Goal: Entertainment & Leisure: Consume media (video, audio)

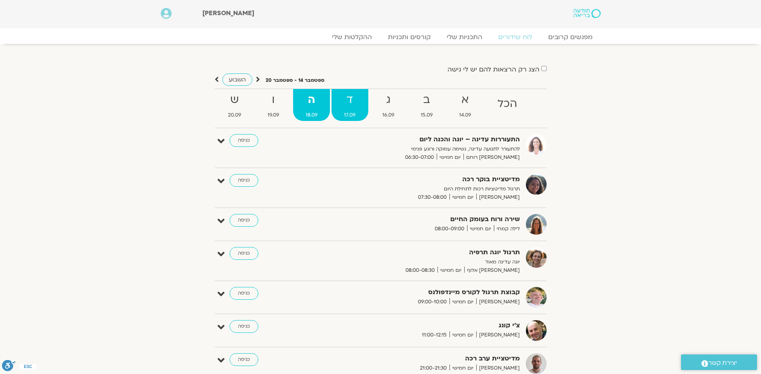
click at [351, 104] on strong "ד" at bounding box center [349, 100] width 36 height 18
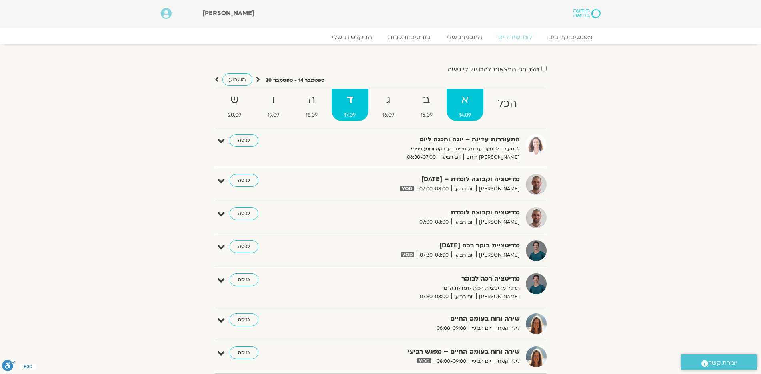
click at [462, 106] on strong "א" at bounding box center [464, 100] width 37 height 18
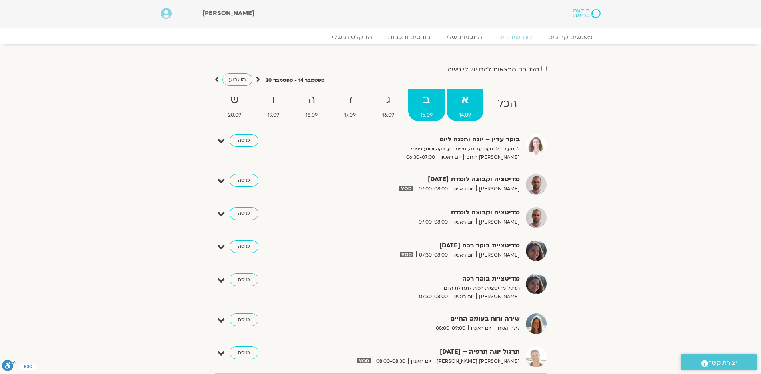
click at [415, 98] on strong "ב" at bounding box center [426, 100] width 37 height 18
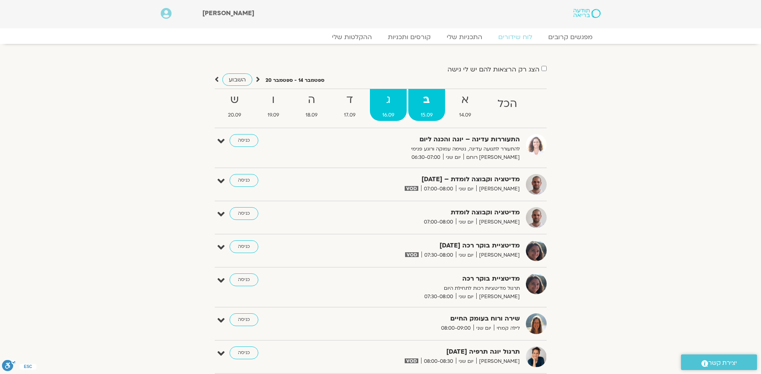
click at [384, 111] on span "16.09" at bounding box center [388, 115] width 37 height 8
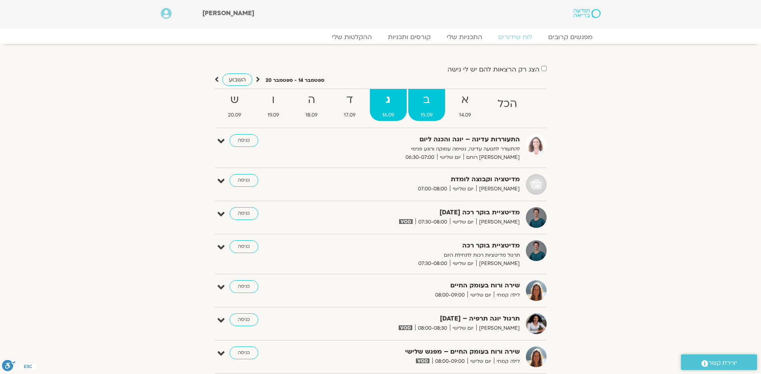
click at [424, 100] on strong "ב" at bounding box center [426, 100] width 37 height 18
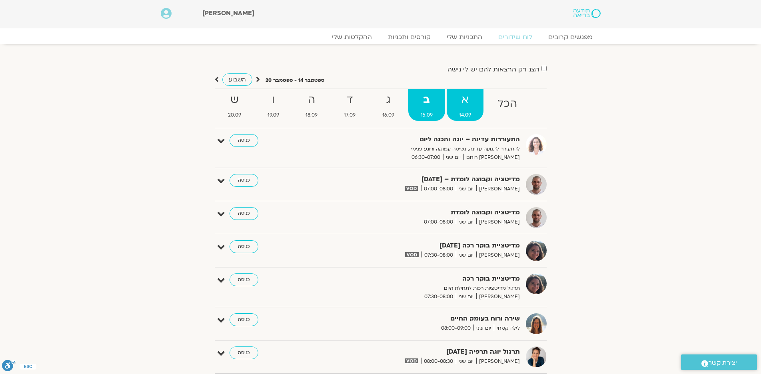
click at [464, 103] on strong "א" at bounding box center [464, 100] width 37 height 18
click at [431, 98] on strong "ב" at bounding box center [426, 100] width 37 height 18
click at [396, 102] on strong "ג" at bounding box center [388, 100] width 37 height 18
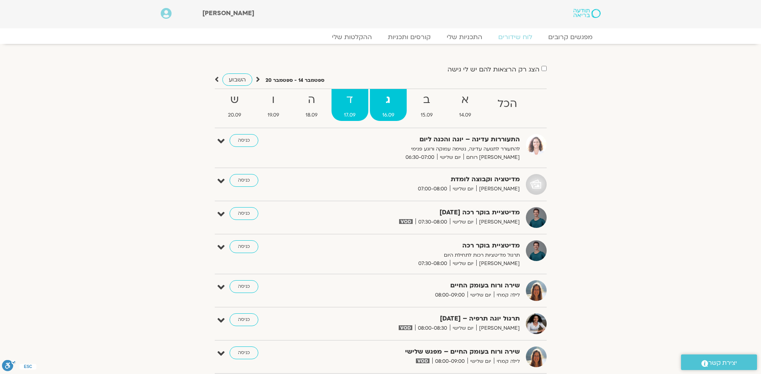
click at [351, 108] on strong "ד" at bounding box center [349, 100] width 36 height 18
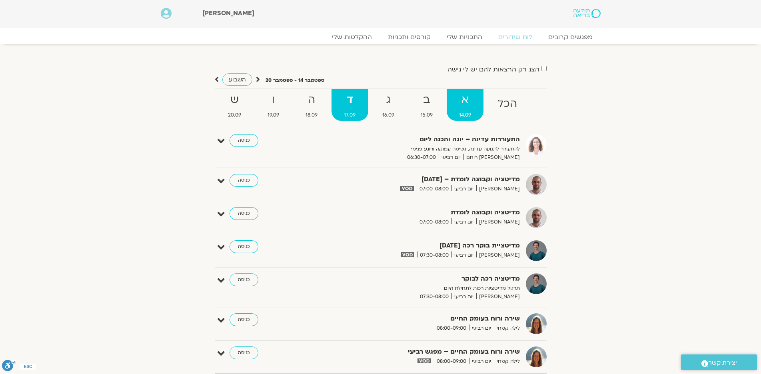
click at [462, 98] on strong "א" at bounding box center [464, 100] width 37 height 18
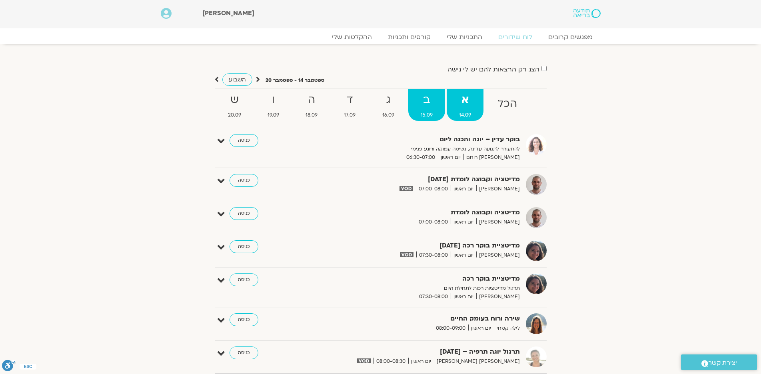
click at [426, 96] on strong "ב" at bounding box center [426, 100] width 37 height 18
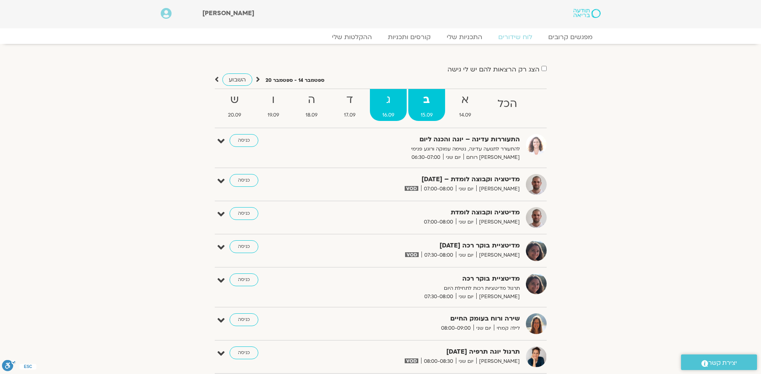
click at [389, 97] on strong "ג" at bounding box center [388, 100] width 37 height 18
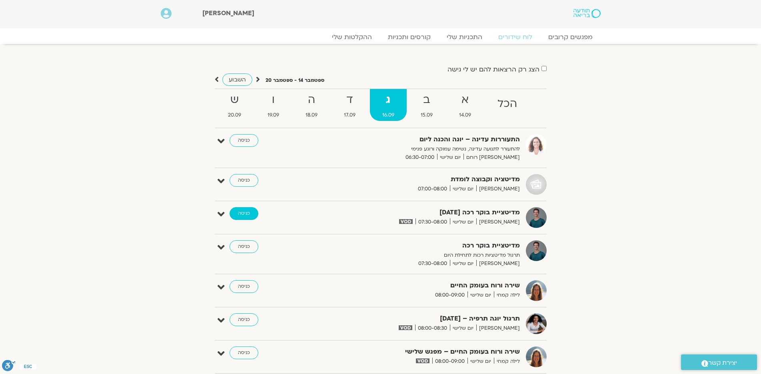
click at [246, 213] on link "כניסה" at bounding box center [243, 213] width 29 height 13
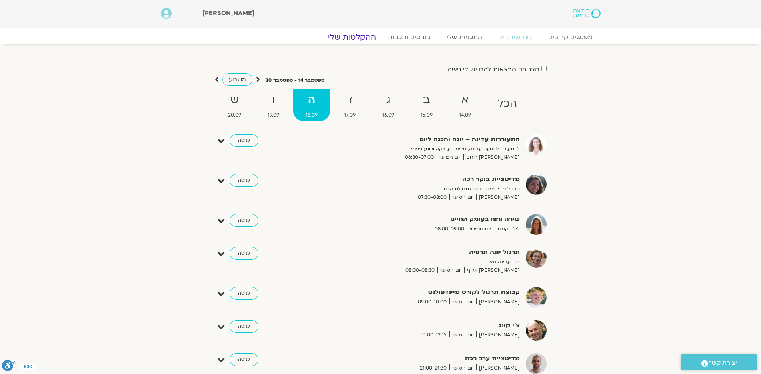
click at [353, 37] on link "ההקלטות שלי" at bounding box center [351, 37] width 67 height 10
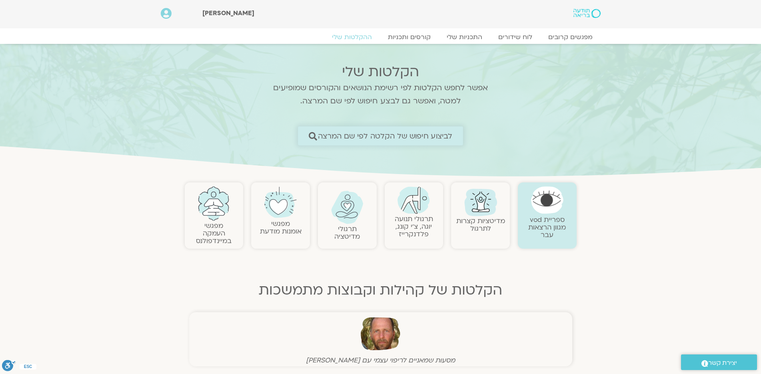
click at [407, 134] on span "לביצוע חיפוש של הקלטה לפי שם המרצה" at bounding box center [385, 136] width 135 height 8
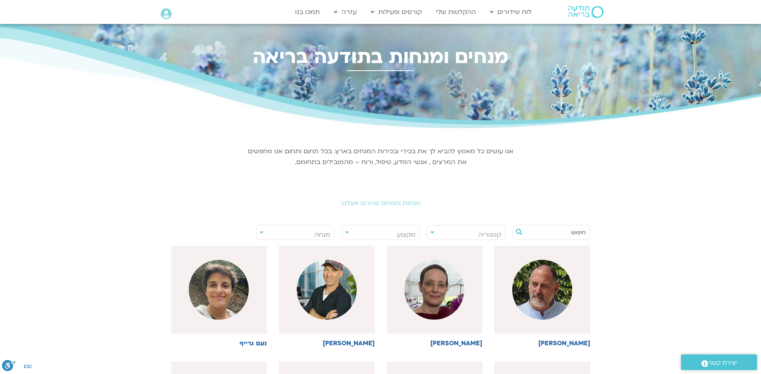
click at [576, 232] on input "text" at bounding box center [555, 233] width 61 height 14
click at [434, 297] on img at bounding box center [434, 290] width 60 height 60
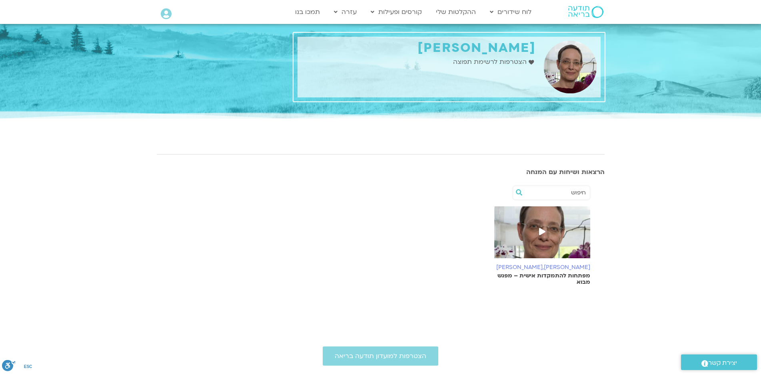
click at [540, 226] on span at bounding box center [542, 232] width 14 height 14
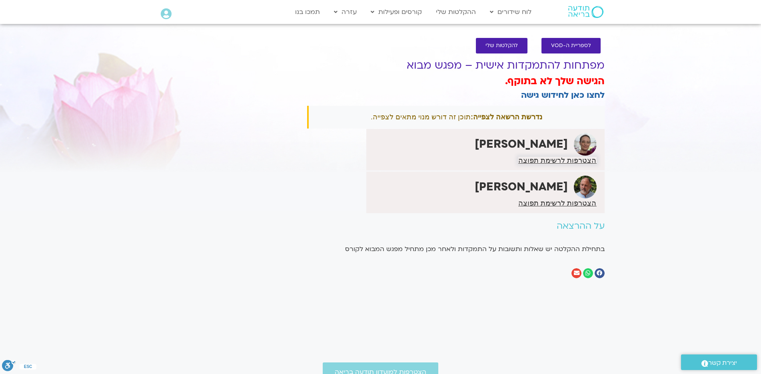
click at [560, 162] on span "הצטרפות לרשימת תפוצה" at bounding box center [557, 160] width 78 height 7
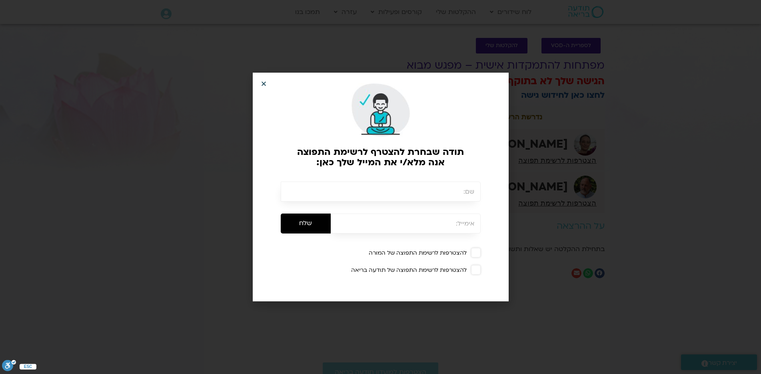
click at [262, 84] on icon "Close" at bounding box center [264, 84] width 6 height 6
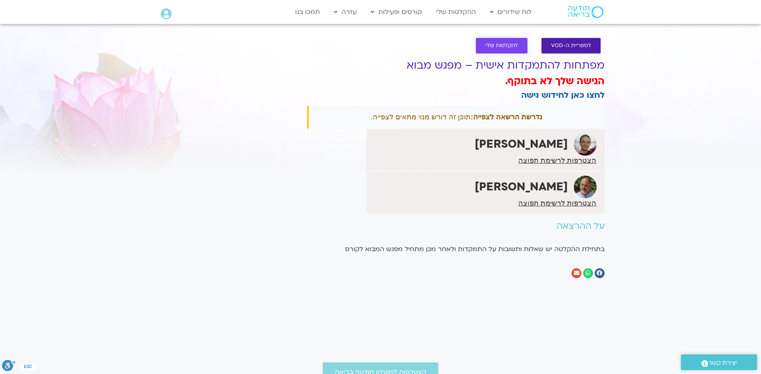
click at [498, 43] on span "להקלטות שלי" at bounding box center [501, 46] width 32 height 6
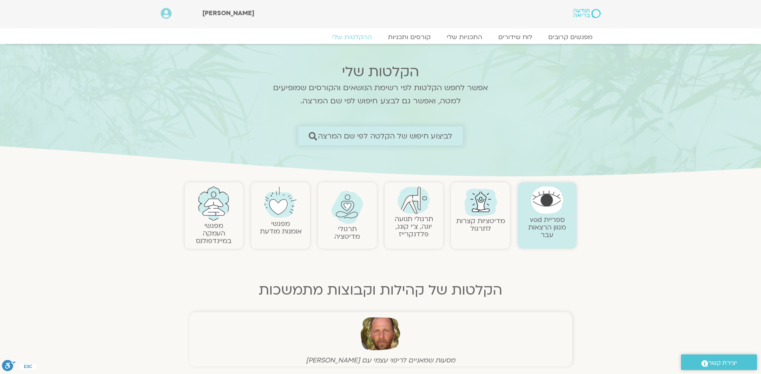
click at [431, 137] on span "לביצוע חיפוש של הקלטה לפי שם המרצה" at bounding box center [385, 136] width 135 height 8
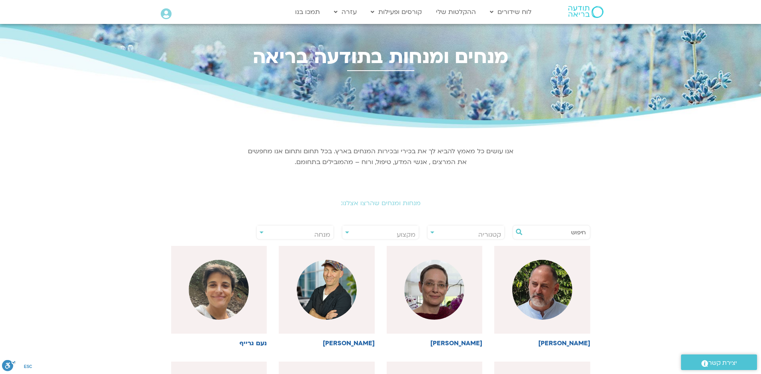
click at [578, 233] on input "text" at bounding box center [555, 233] width 61 height 14
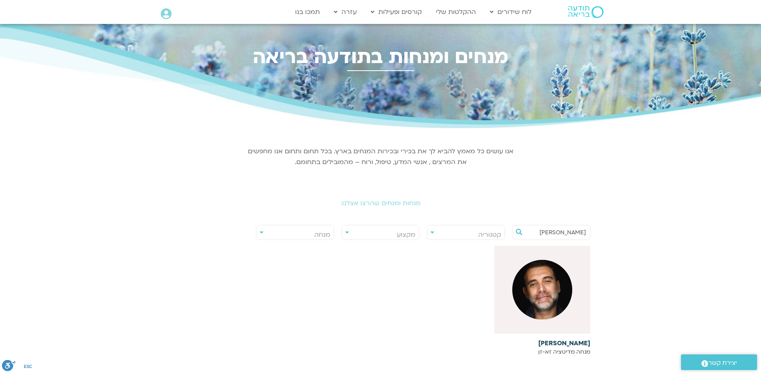
type input "[PERSON_NAME]"
click at [543, 275] on img at bounding box center [542, 290] width 60 height 60
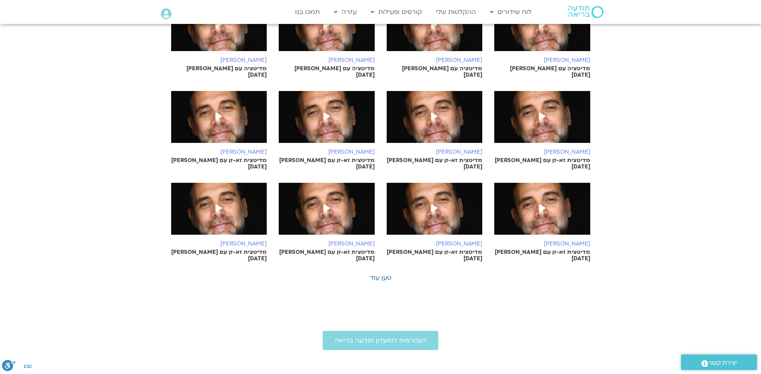
scroll to position [320, 0]
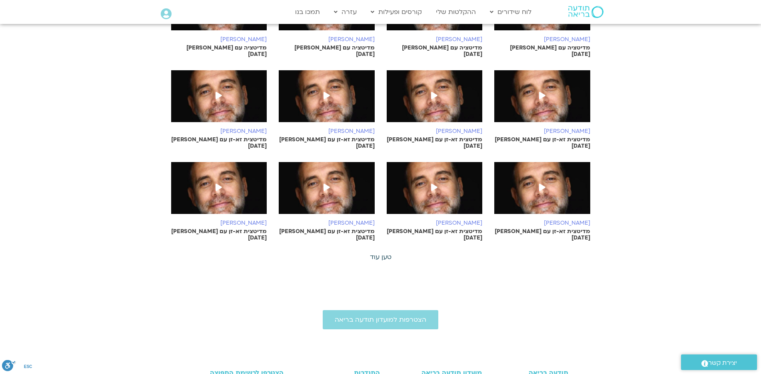
click at [376, 253] on link "טען עוד" at bounding box center [381, 257] width 22 height 9
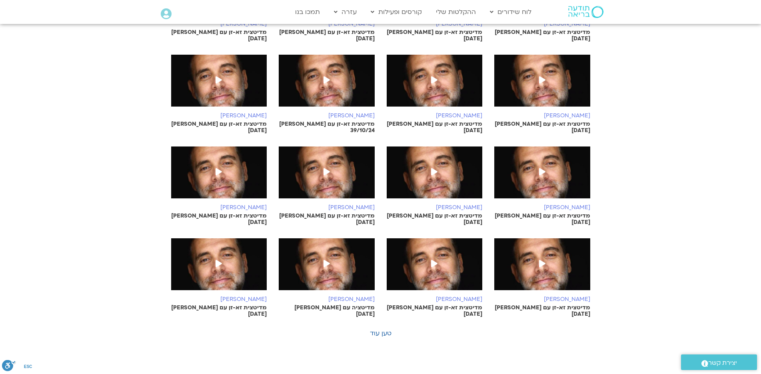
scroll to position [679, 0]
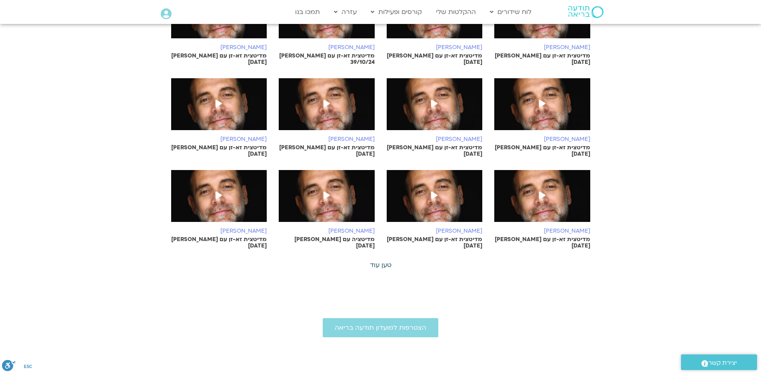
click at [383, 261] on link "טען עוד" at bounding box center [381, 265] width 22 height 9
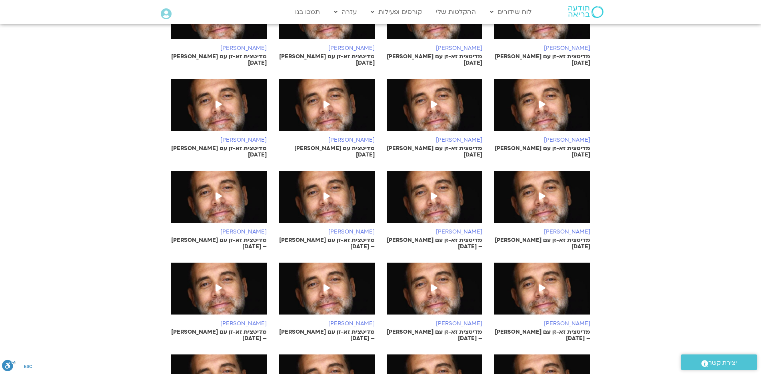
scroll to position [759, 0]
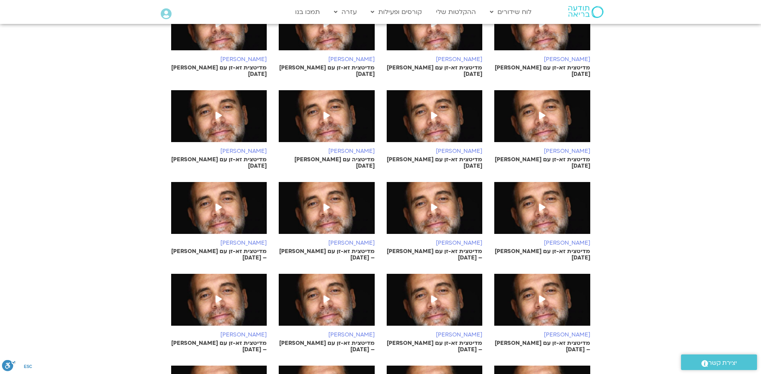
click at [542, 204] on icon at bounding box center [542, 207] width 6 height 7
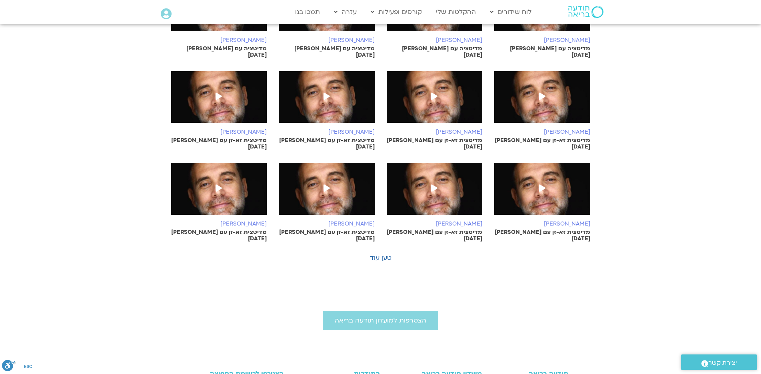
scroll to position [314, 0]
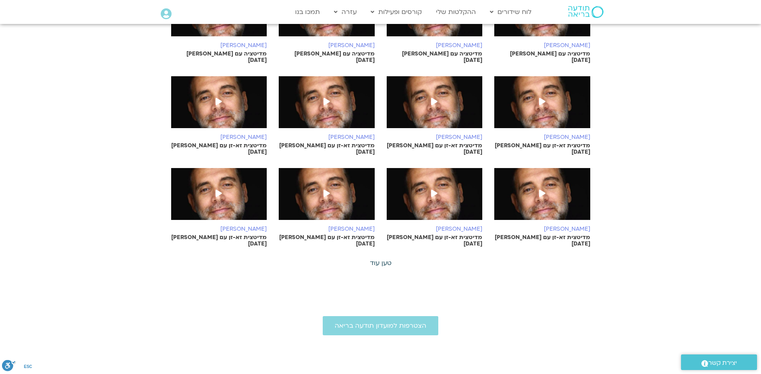
click at [377, 259] on link "טען עוד" at bounding box center [381, 263] width 22 height 9
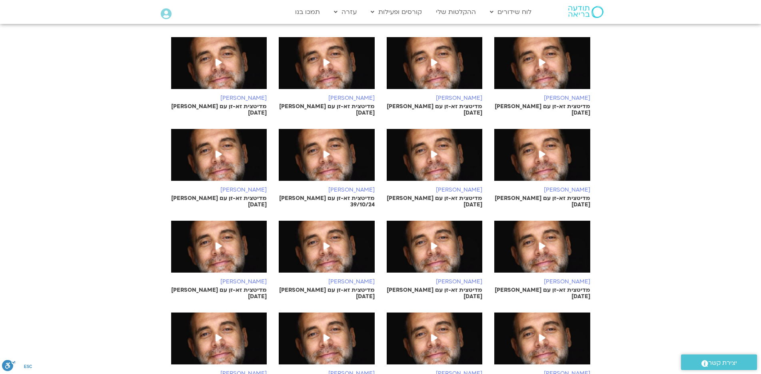
scroll to position [713, 0]
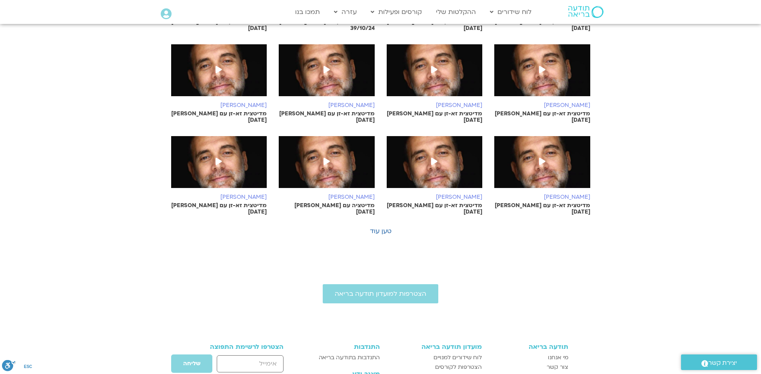
click at [217, 158] on icon at bounding box center [218, 161] width 6 height 7
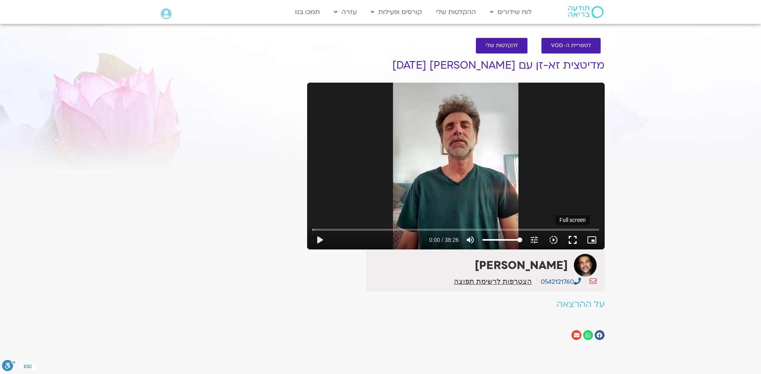
click at [573, 239] on button "fullscreen" at bounding box center [572, 240] width 19 height 19
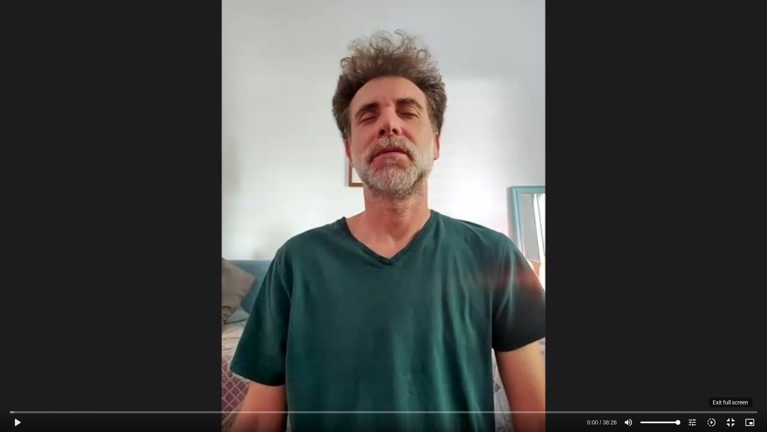
click at [731, 374] on button "fullscreen_exit" at bounding box center [730, 421] width 19 height 19
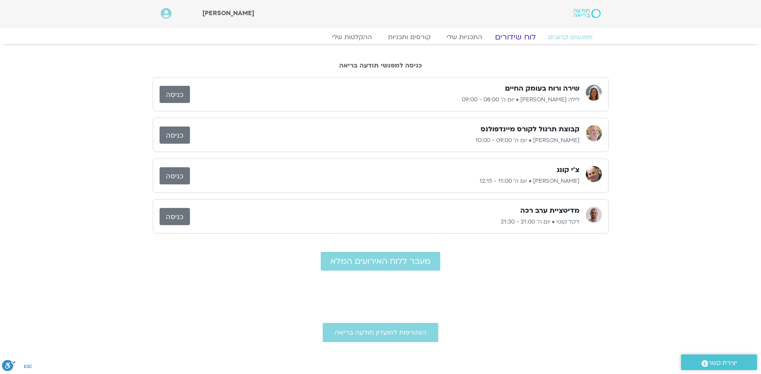
click at [513, 37] on link "לוח שידורים" at bounding box center [515, 37] width 60 height 10
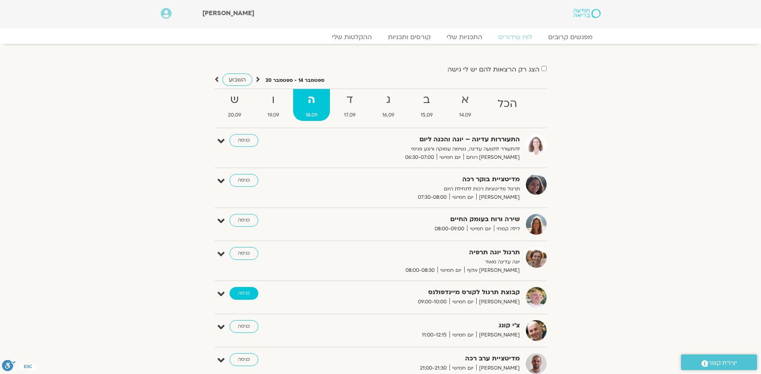
click at [249, 291] on link "כניסה" at bounding box center [243, 293] width 29 height 13
